Goal: Task Accomplishment & Management: Use online tool/utility

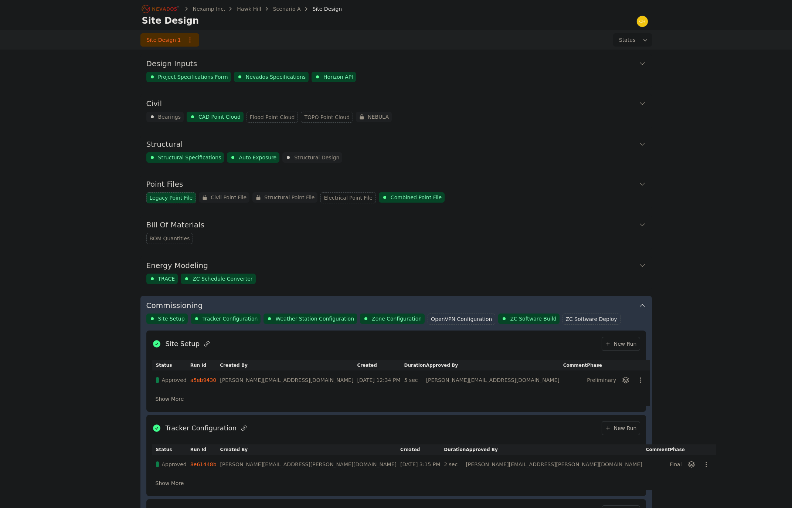
scroll to position [390, 0]
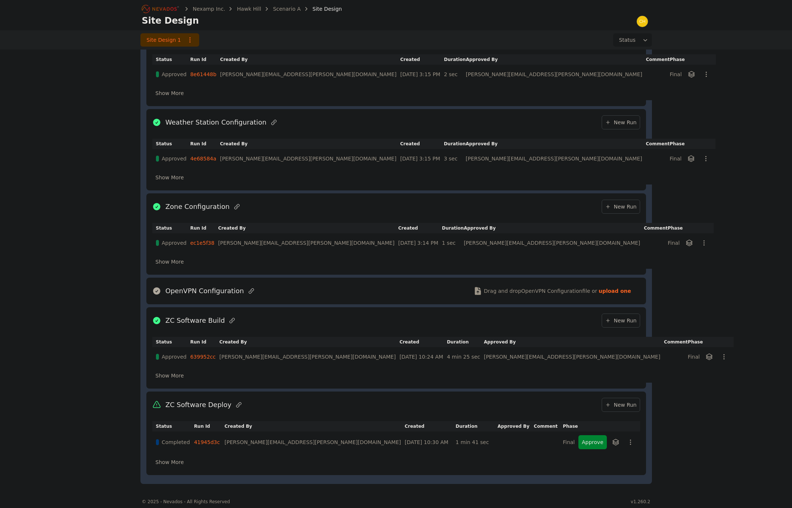
click at [710, 236] on div "Nexamp Inc. Hawk Hill Scenario A Site Design Site Design Site Design 1 Status D…" at bounding box center [396, 49] width 792 height 879
click at [147, 9] on icon "Breadcrumb" at bounding box center [145, 9] width 8 height 8
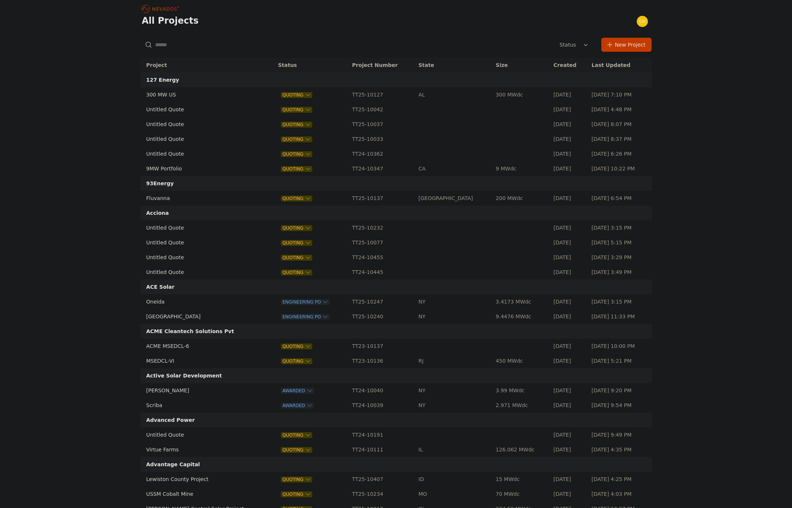
click at [181, 44] on input "text" at bounding box center [222, 44] width 165 height 13
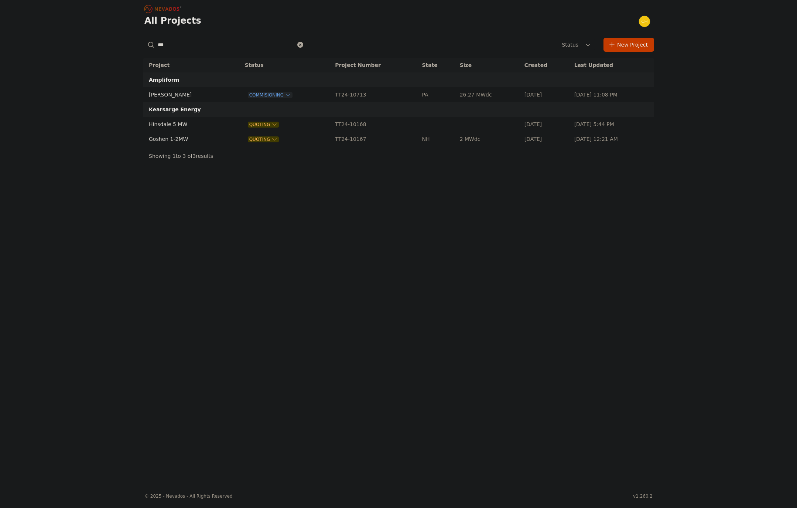
type input "***"
click at [175, 91] on td "[PERSON_NAME]" at bounding box center [186, 94] width 86 height 15
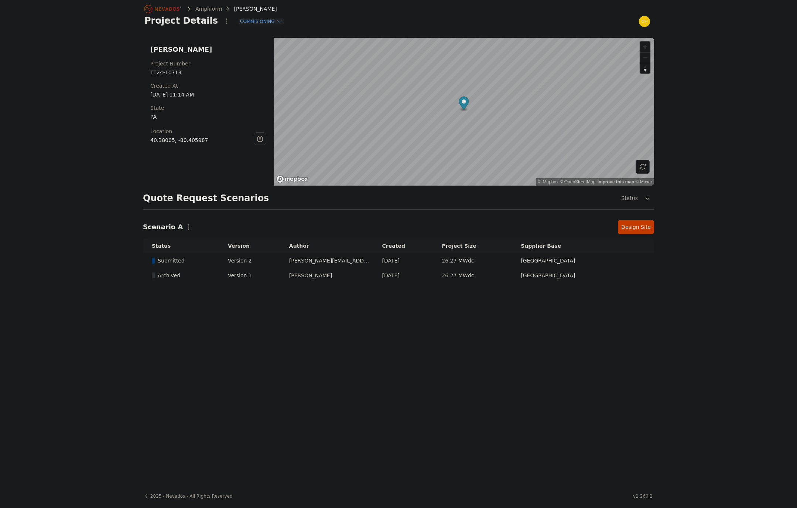
click at [646, 223] on link "Design Site" at bounding box center [636, 227] width 36 height 14
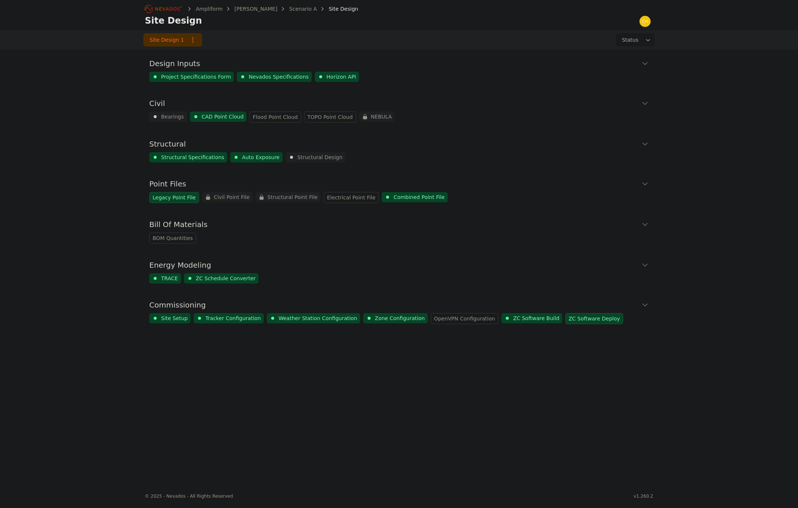
drag, startPoint x: 67, startPoint y: 10, endPoint x: 79, endPoint y: 6, distance: 13.1
click at [67, 10] on nav "Ampliform WS-Sarish Scenario A Site Design Site Design" at bounding box center [399, 15] width 798 height 30
click at [519, 105] on button "Civil" at bounding box center [398, 103] width 499 height 18
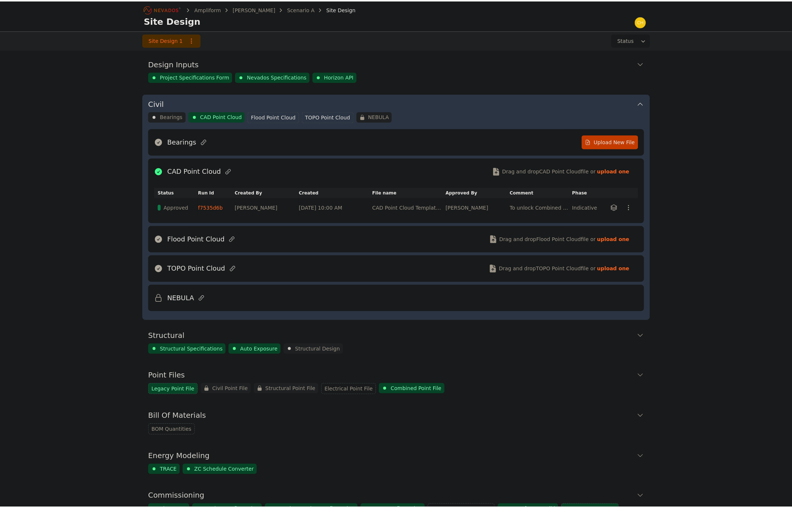
scroll to position [38, 0]
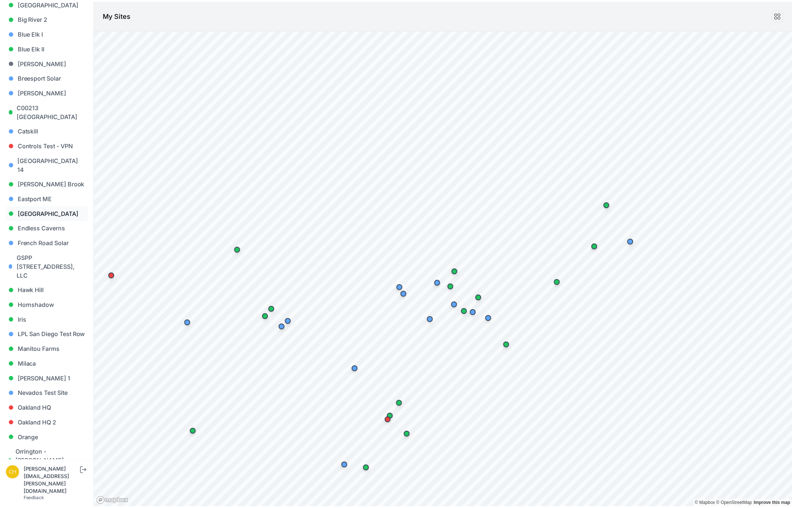
scroll to position [37, 0]
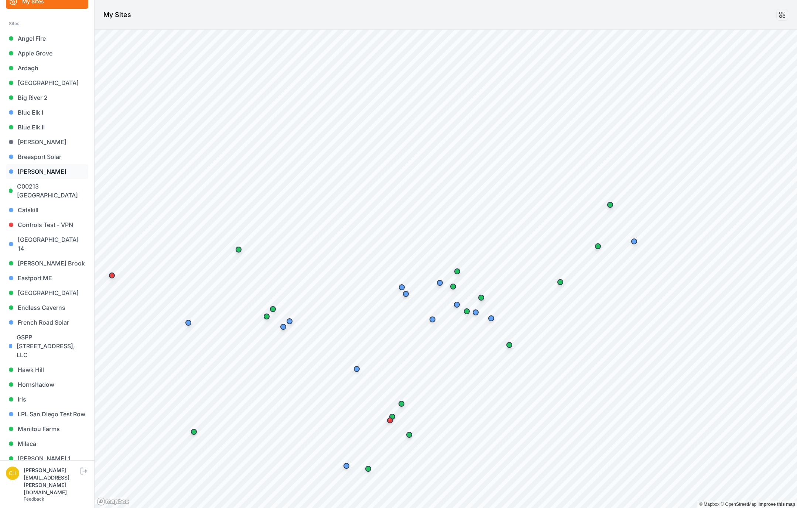
click at [54, 170] on link "Byron" at bounding box center [47, 171] width 82 height 15
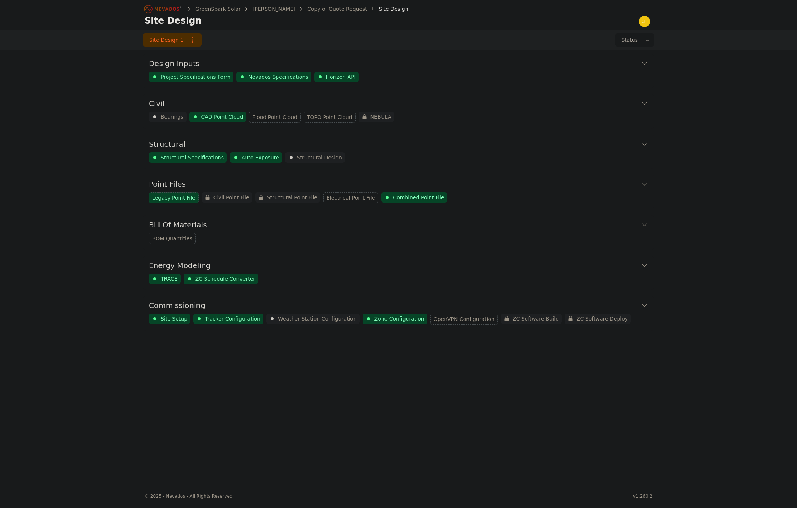
click at [163, 7] on icon "Breadcrumb" at bounding box center [163, 9] width 41 height 12
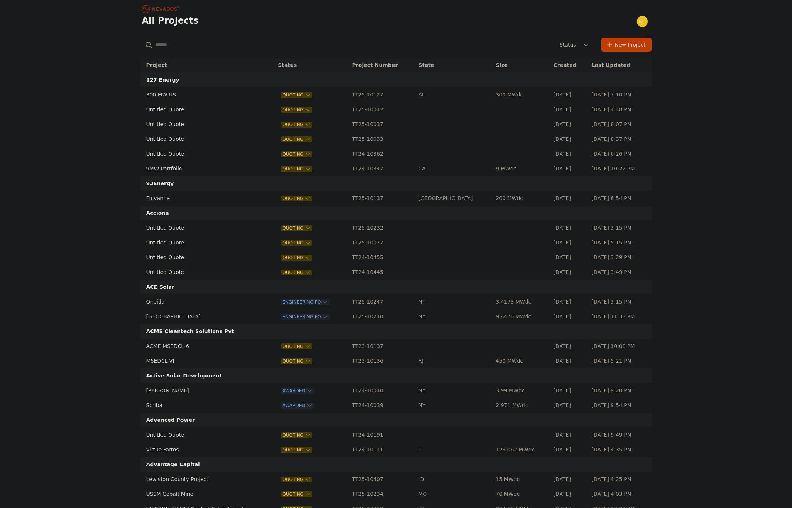
click at [187, 45] on input "text" at bounding box center [222, 44] width 165 height 13
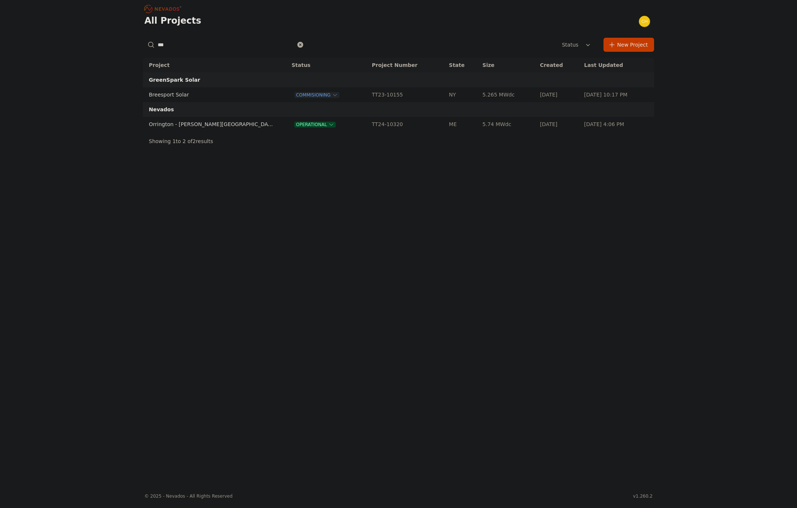
type input "***"
click at [175, 99] on td "Breesport Solar" at bounding box center [210, 94] width 134 height 15
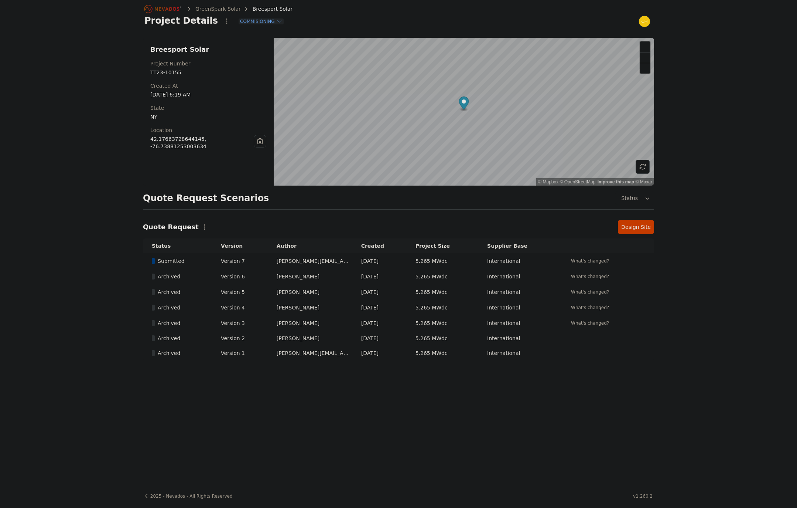
click at [638, 225] on link "Design Site" at bounding box center [636, 227] width 36 height 14
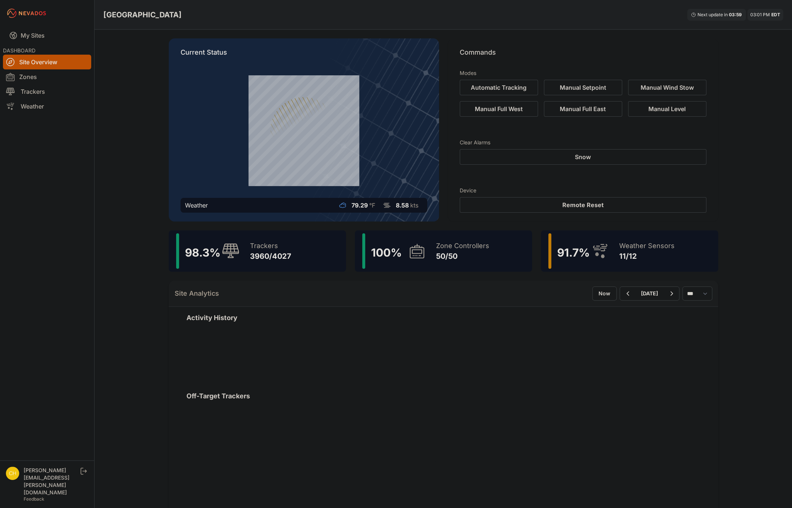
click at [618, 256] on div "Weather Sensors 11/12" at bounding box center [643, 250] width 63 height 35
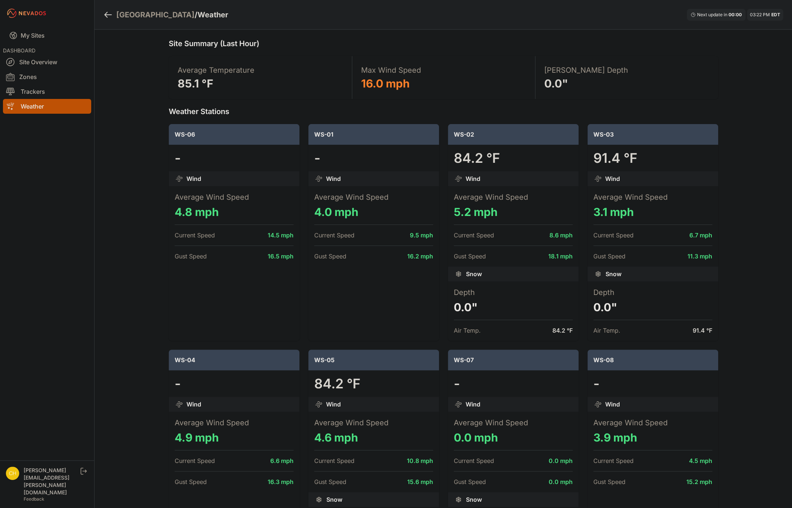
click at [69, 455] on nav "My Sites DASHBOARD Site Overview Zones Trackers Weather" at bounding box center [47, 241] width 94 height 428
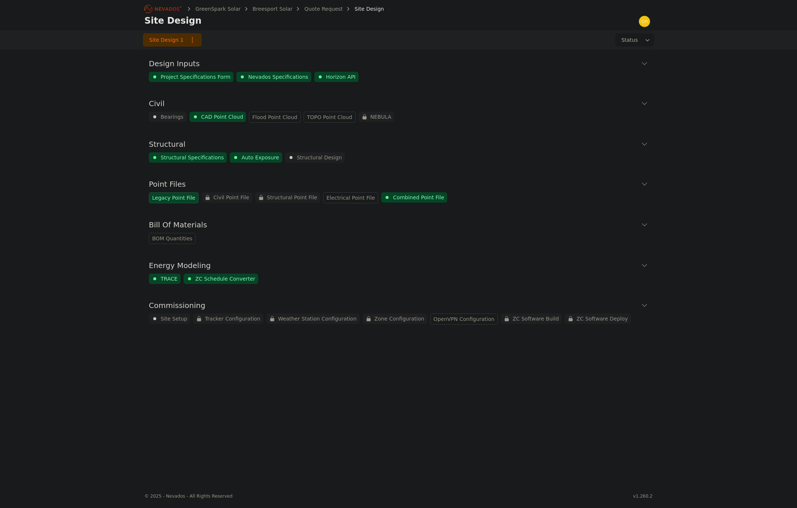
click at [670, 408] on div "GreenSpark Solar Breesport Solar Quote Request Site Design Site Design Site Des…" at bounding box center [398, 242] width 797 height 484
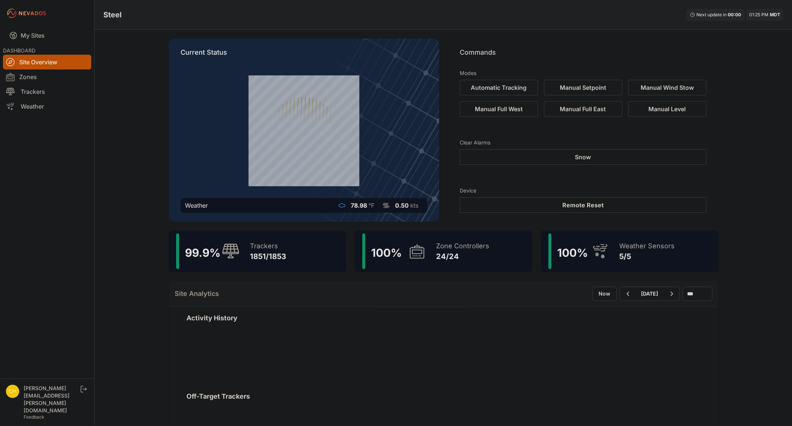
click at [547, 381] on div at bounding box center [444, 355] width 514 height 59
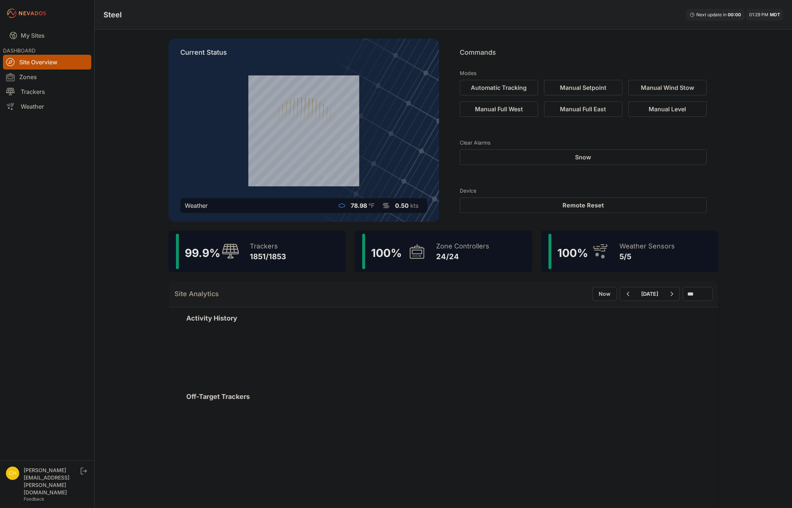
click at [749, 151] on div "Steel Next update in 00 : 00 01:29 PM MDT Current Status Weather 78.98 °F 0.50 …" at bounding box center [396, 408] width 792 height 817
click at [655, 10] on div "Steel Next update in 00 : 00 01:29 PM MDT" at bounding box center [443, 15] width 697 height 30
click at [21, 197] on nav "My Sites DASHBOARD Site Overview Zones Trackers Weather" at bounding box center [47, 240] width 94 height 427
click at [167, 7] on div "Steel Next update in 00 : 00 01:29 PM MDT" at bounding box center [443, 15] width 697 height 30
click at [766, 311] on div "Steel Next update in 00 : 00 01:29 PM MDT Current Status Weather 78.98 °F 0.50 …" at bounding box center [396, 408] width 792 height 817
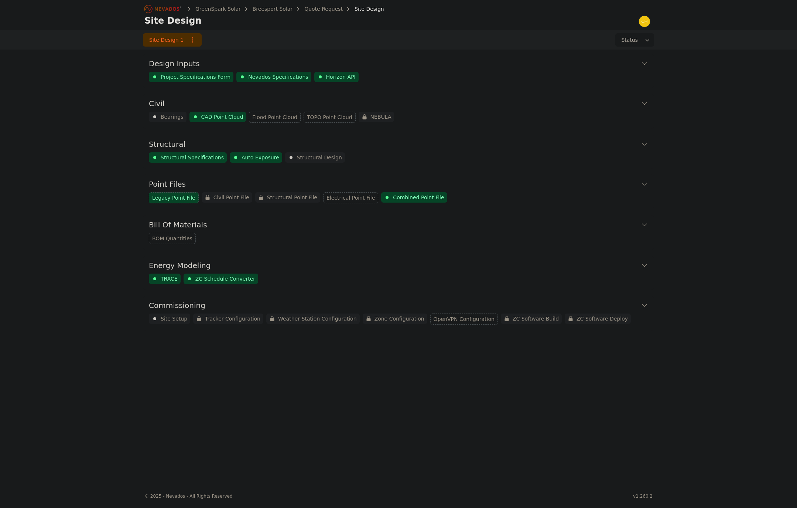
click at [161, 11] on icon "Breadcrumb" at bounding box center [163, 9] width 41 height 12
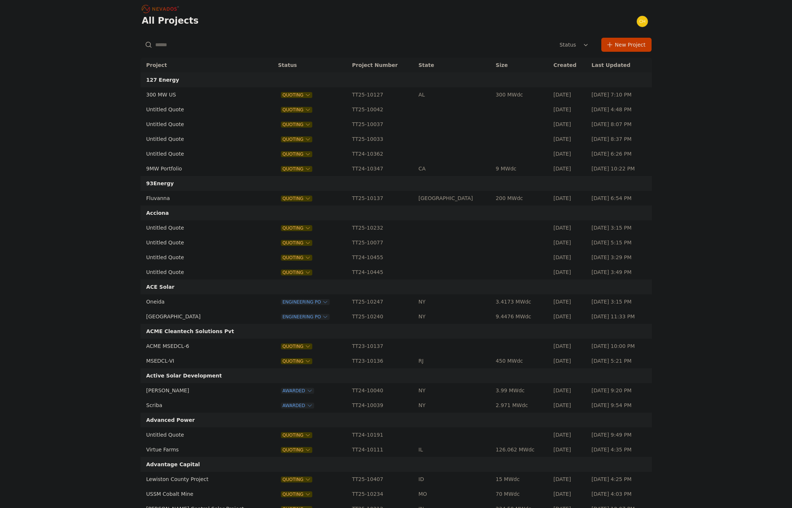
click at [204, 46] on input "text" at bounding box center [222, 44] width 165 height 13
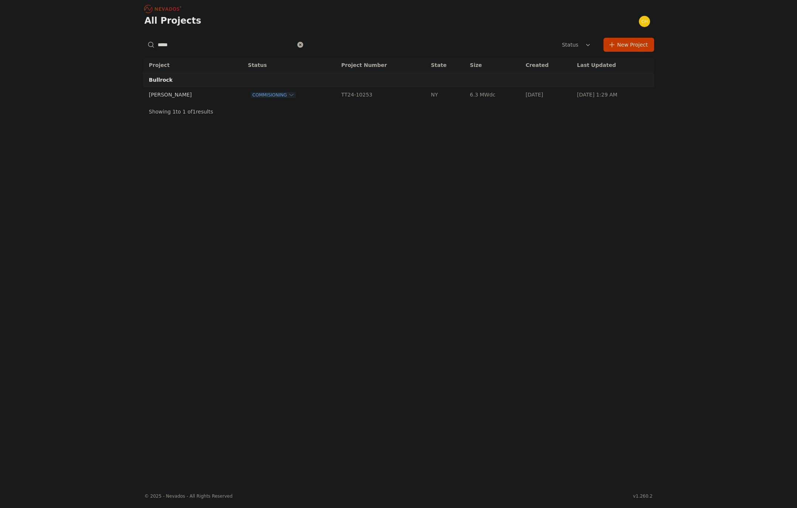
type input "*****"
click at [155, 93] on td "[PERSON_NAME]" at bounding box center [187, 94] width 89 height 15
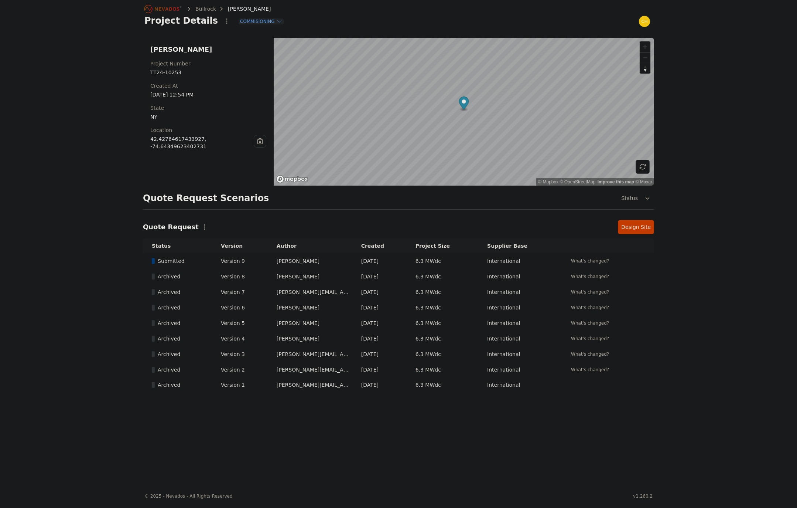
click at [633, 221] on link "Design Site" at bounding box center [636, 227] width 36 height 14
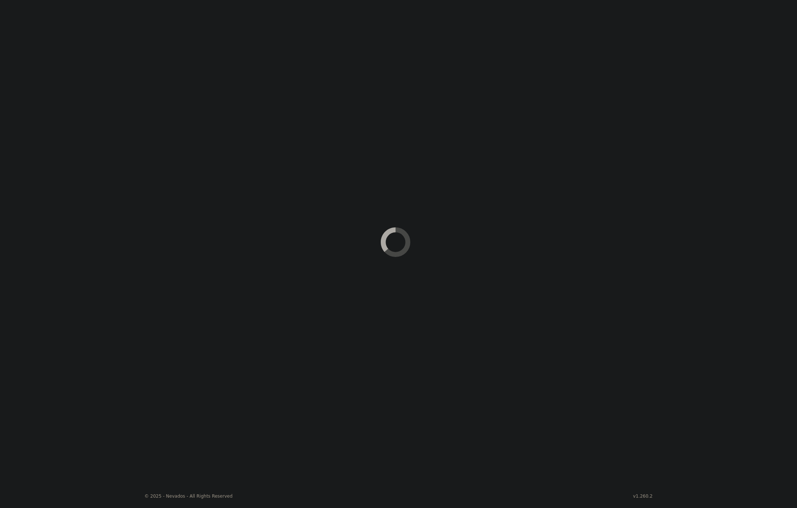
click at [634, 226] on div "Loading" at bounding box center [398, 242] width 797 height 484
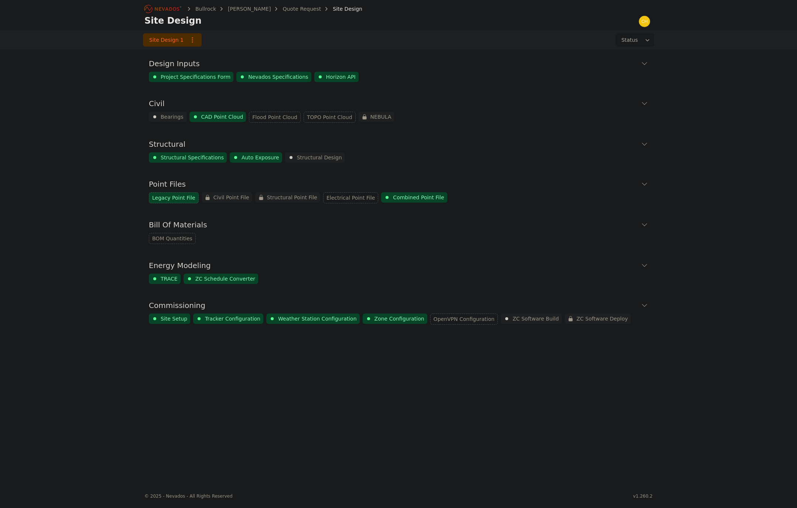
click at [67, 28] on nav "Bullrock Weaver Quote Request Site Design Site Design" at bounding box center [398, 15] width 797 height 30
click at [25, 19] on nav "Bullrock Weaver Quote Request Site Design Site Design" at bounding box center [398, 15] width 797 height 30
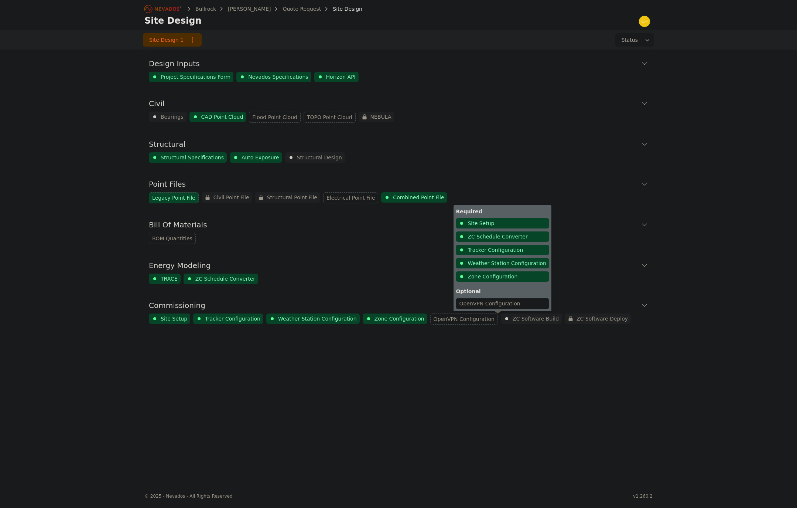
click at [501, 317] on div "ZC Software Build" at bounding box center [531, 318] width 61 height 10
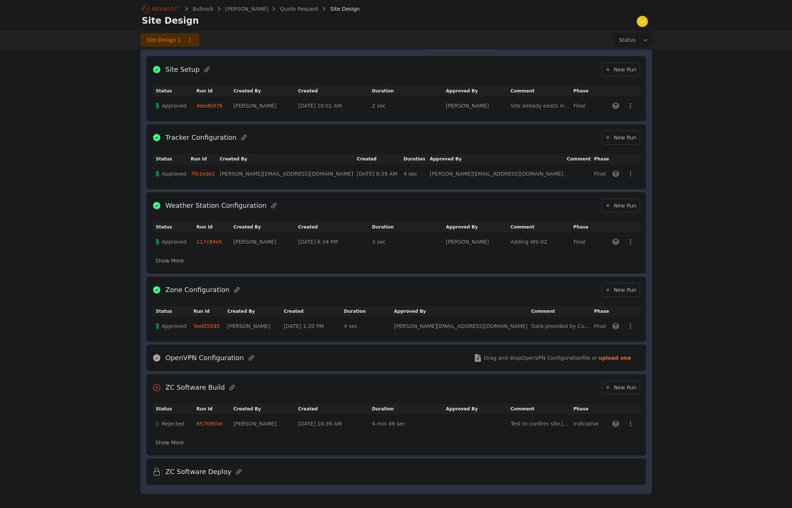
scroll to position [290, 0]
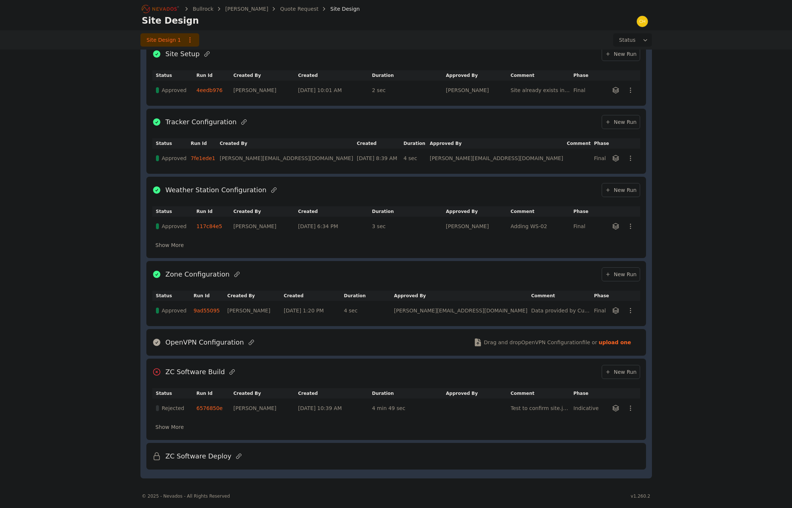
click at [631, 376] on link "New Run" at bounding box center [620, 372] width 38 height 14
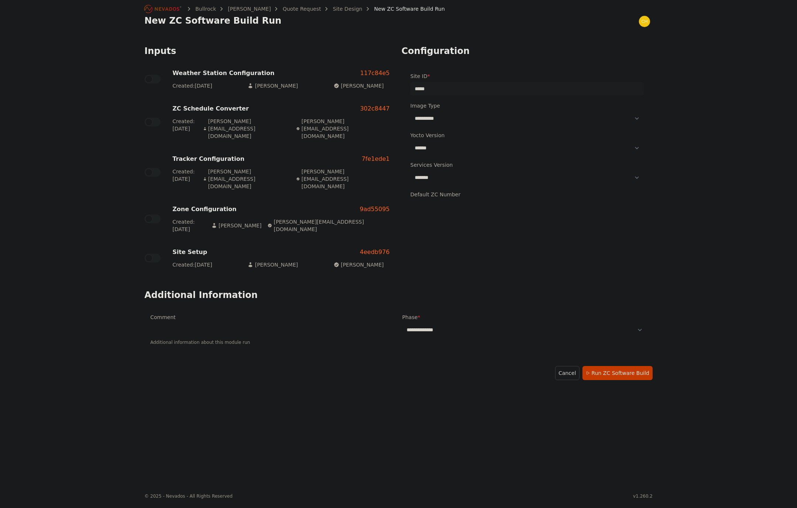
click at [721, 200] on div "**********" at bounding box center [398, 242] width 797 height 484
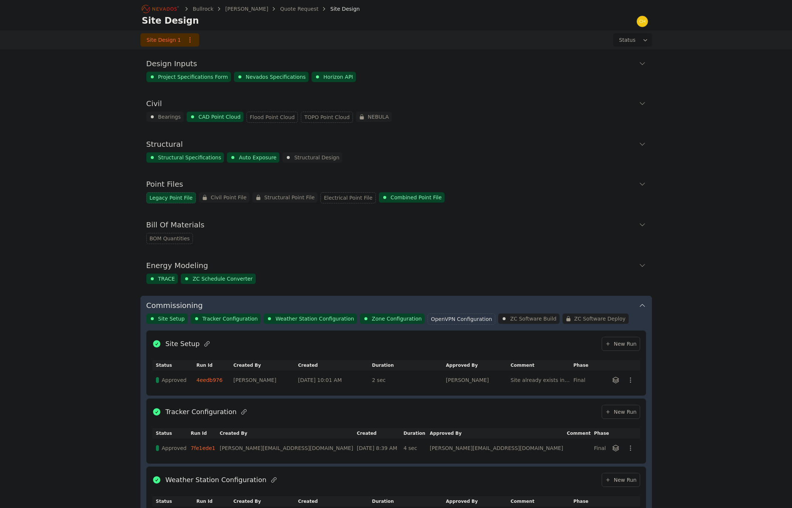
click at [729, 129] on div "Bullrock Weaver Quote Request Site Design Site Design Site Design 1 Status Desi…" at bounding box center [396, 386] width 792 height 773
click at [620, 338] on link "New Run" at bounding box center [620, 343] width 38 height 14
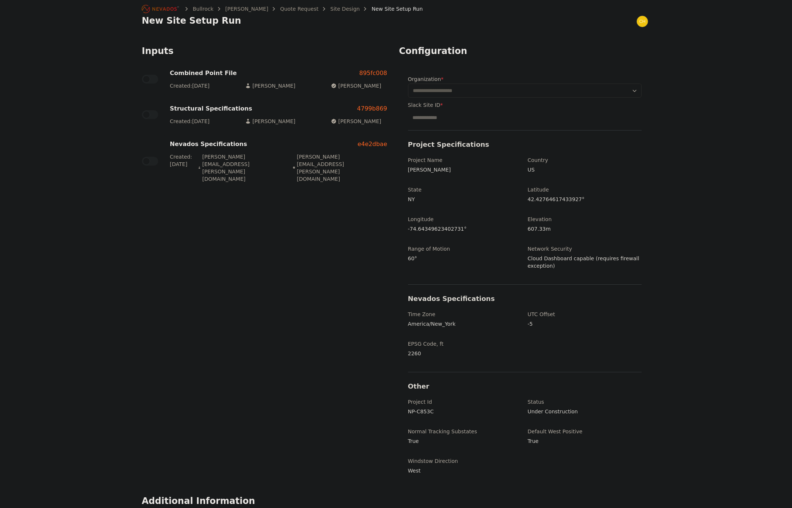
click at [477, 89] on input "text" at bounding box center [524, 90] width 233 height 13
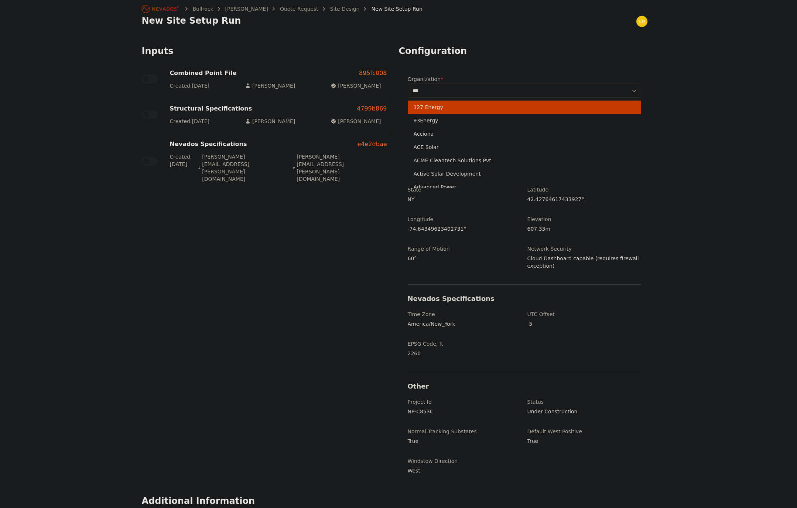
type input "****"
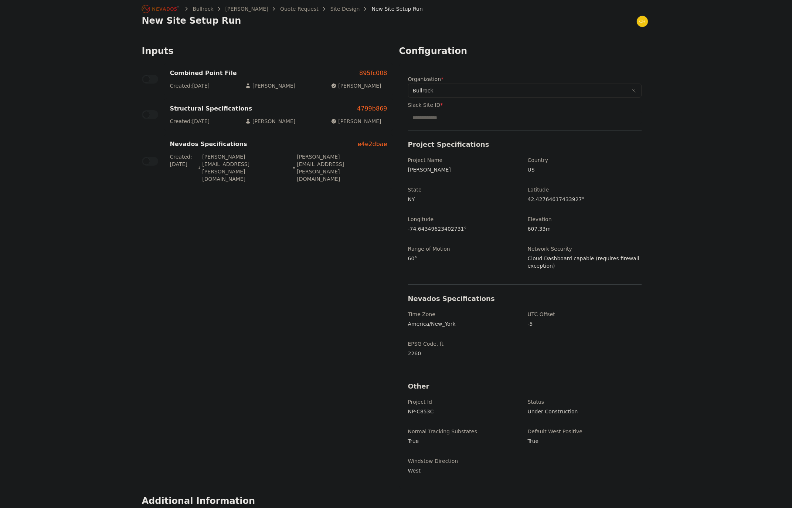
click at [450, 115] on input "Slack Site ID *" at bounding box center [524, 117] width 233 height 13
type input "*****"
click at [355, 263] on div "Inputs Combined Point File 895fc008 Created: 07/28/25 Ted Elliott Ted Elliott S…" at bounding box center [267, 267] width 251 height 444
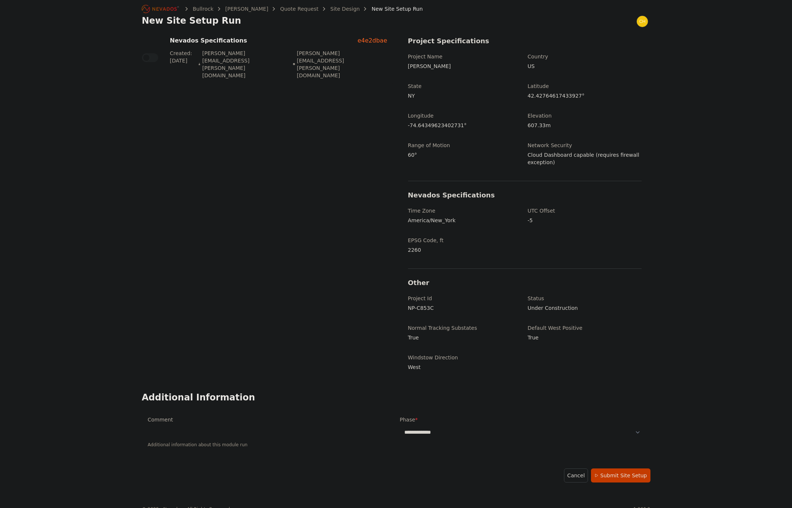
scroll to position [111, 0]
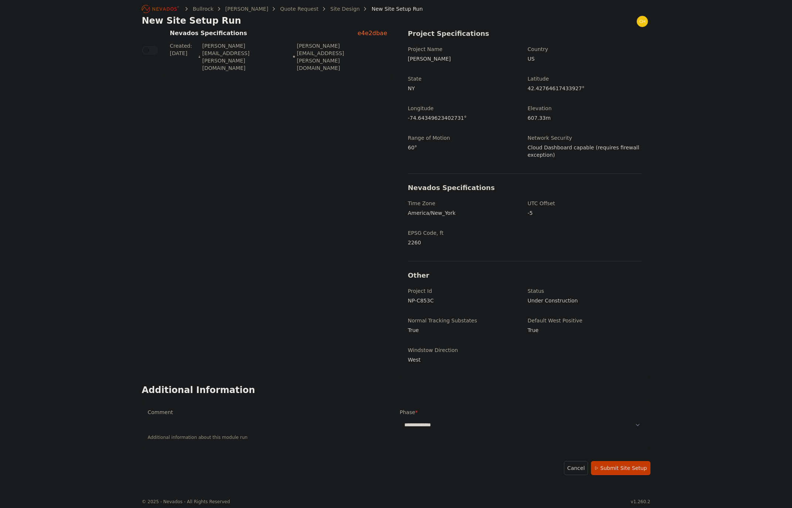
click at [538, 212] on p "-5" at bounding box center [584, 212] width 114 height 7
click at [529, 216] on p "-5" at bounding box center [584, 212] width 114 height 7
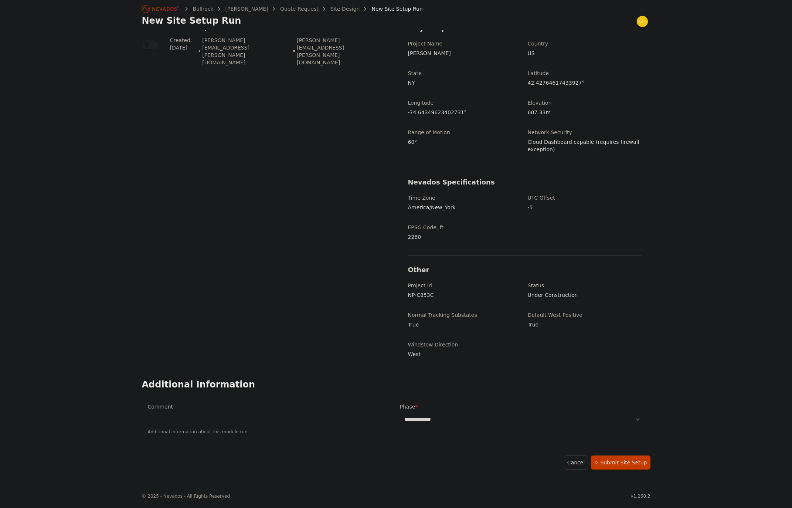
click at [428, 419] on select "**********" at bounding box center [522, 418] width 245 height 13
select select "*****"
click at [400, 412] on select "**********" at bounding box center [522, 418] width 245 height 13
click at [636, 462] on button "Submit Site Setup" at bounding box center [620, 462] width 59 height 14
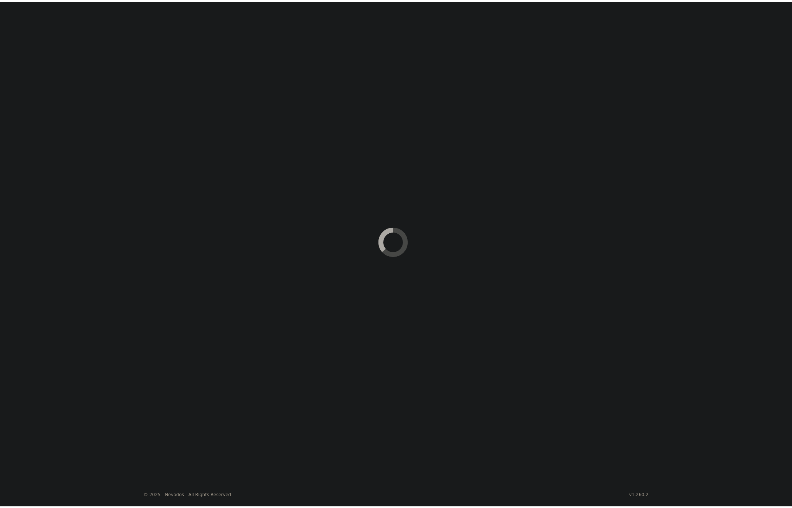
scroll to position [275, 0]
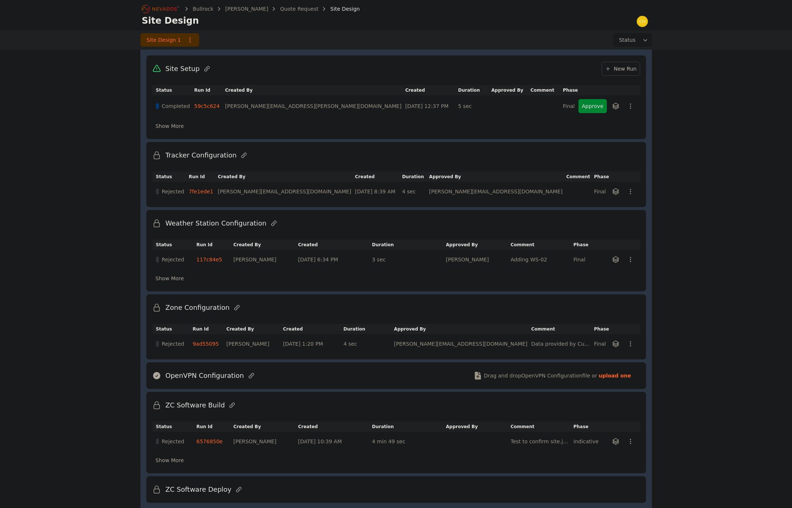
click at [591, 110] on button "Approve" at bounding box center [592, 106] width 28 height 14
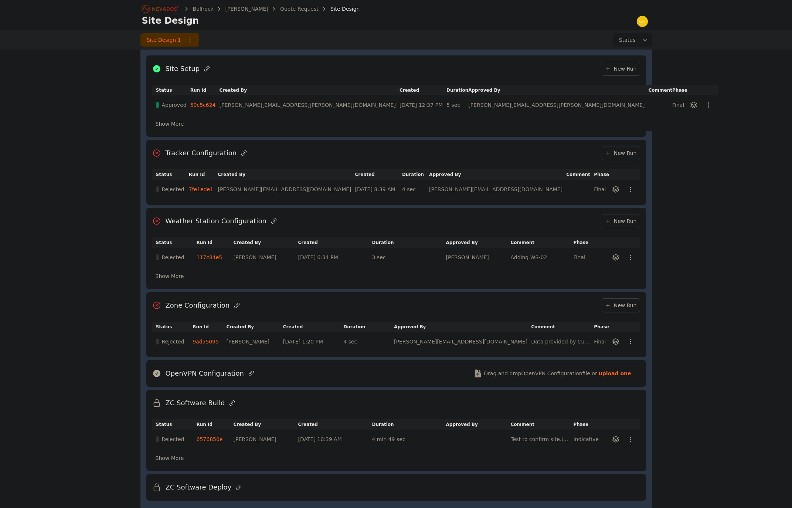
click at [630, 155] on span "New Run" at bounding box center [621, 152] width 32 height 7
